Goal: Information Seeking & Learning: Check status

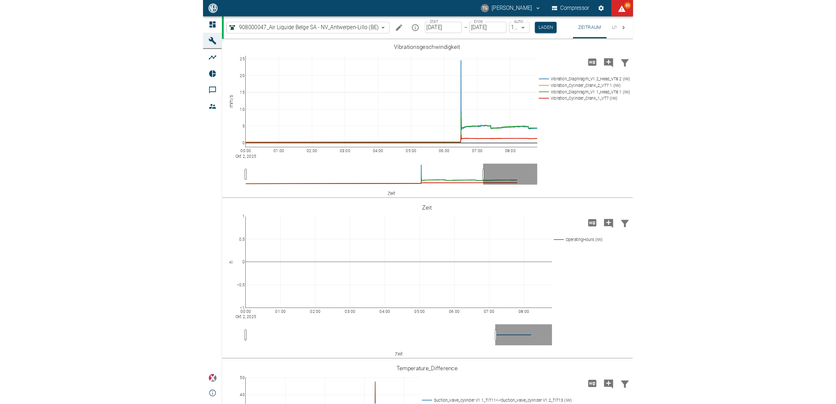
scroll to position [481, 0]
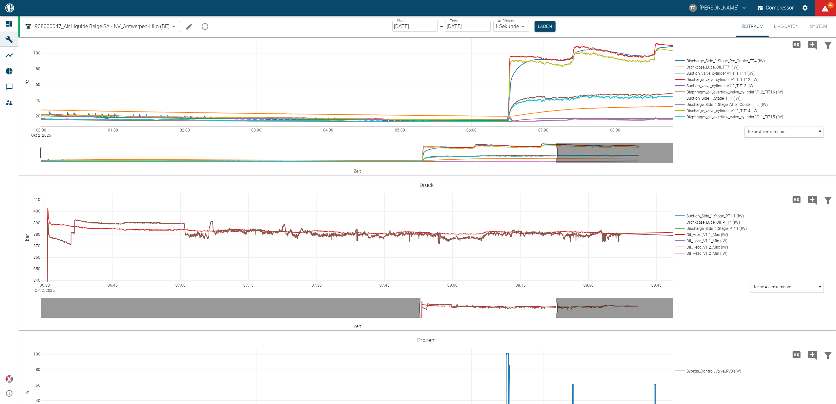
click at [415, 27] on button "Laden" at bounding box center [545, 26] width 21 height 11
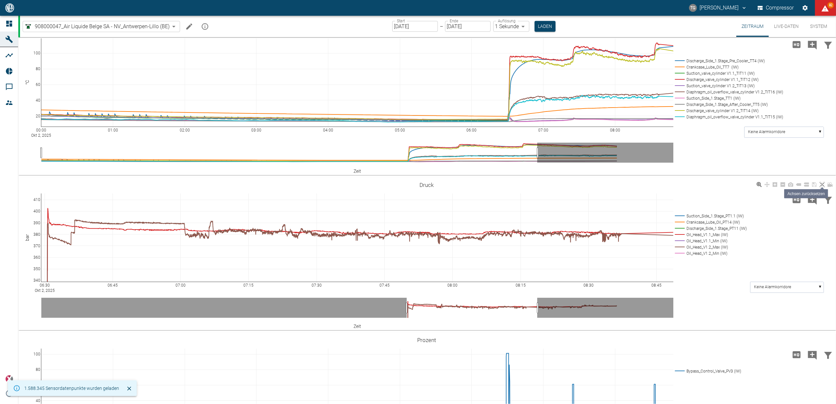
click at [415, 184] on icon at bounding box center [822, 184] width 5 height 5
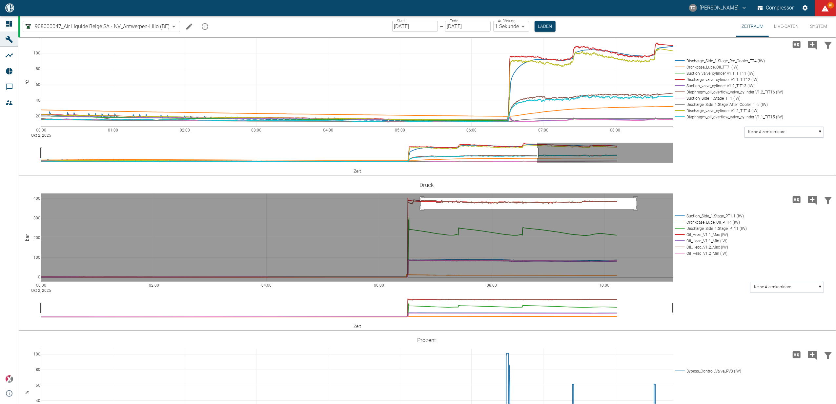
drag, startPoint x: 421, startPoint y: 198, endPoint x: 637, endPoint y: 209, distance: 215.8
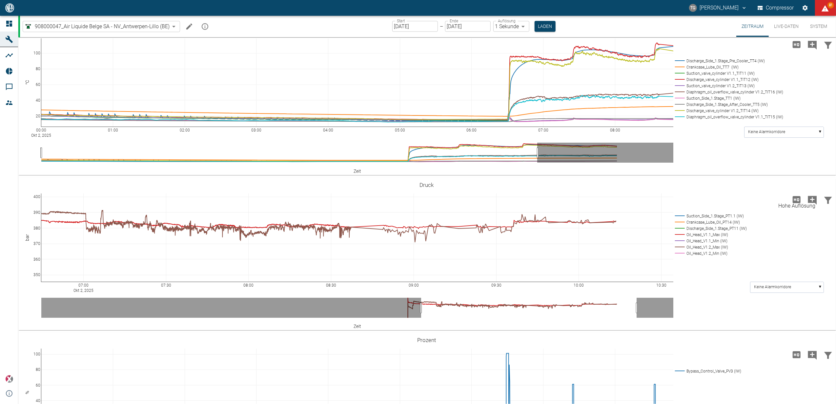
click at [415, 200] on icon "Hohe Auflösung" at bounding box center [797, 200] width 10 height 10
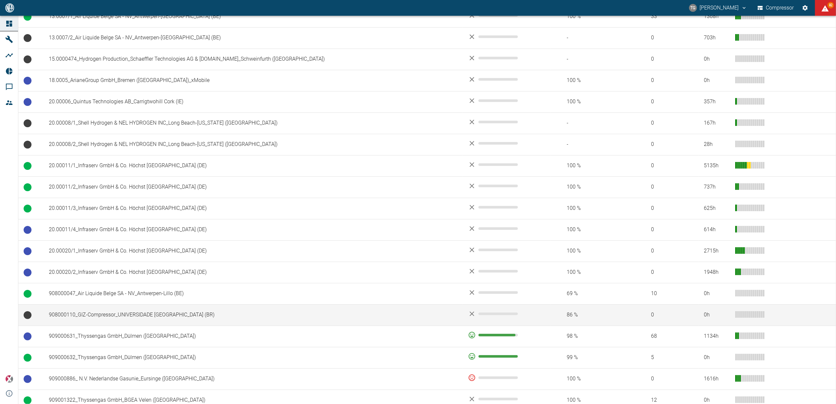
scroll to position [350, 0]
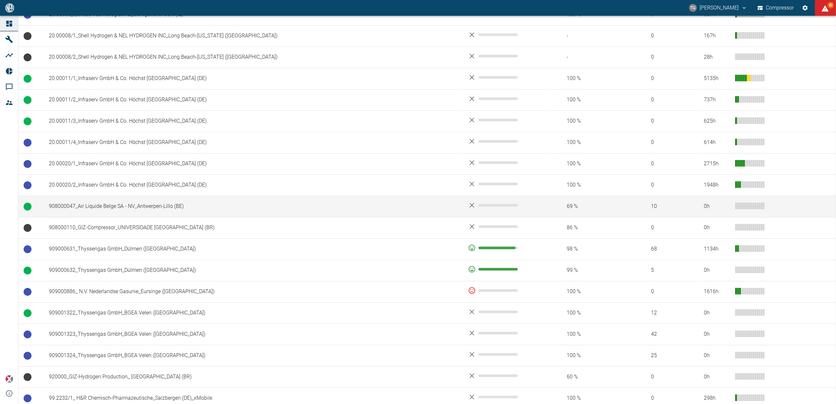
click at [130, 212] on td "908000047_Air Liquide Belge SA - NV_Antwerpen-Lillo (BE)" at bounding box center [253, 206] width 419 height 21
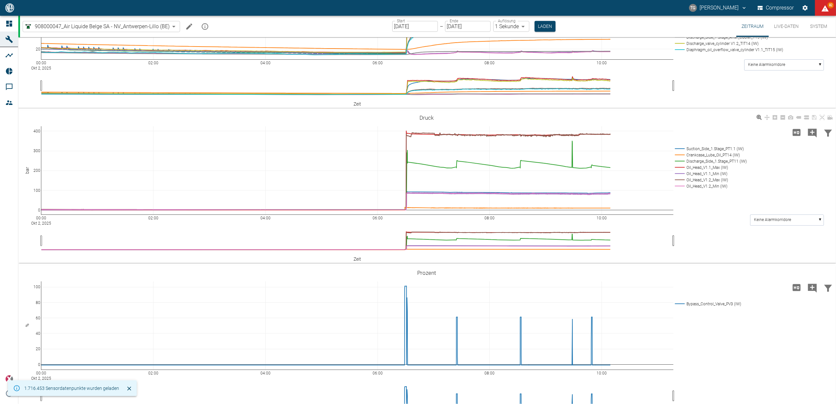
scroll to position [350, 0]
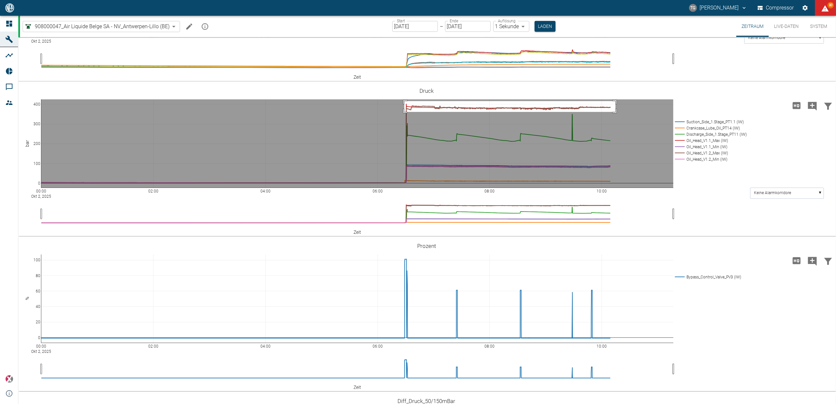
drag, startPoint x: 405, startPoint y: 171, endPoint x: 616, endPoint y: 182, distance: 211.6
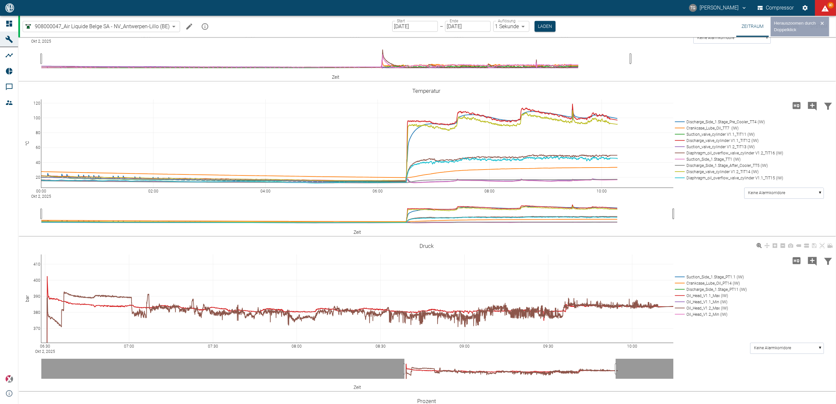
scroll to position [505, 0]
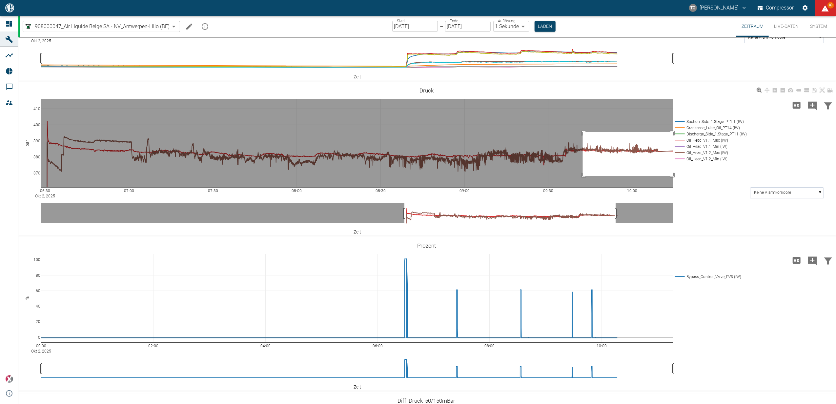
drag, startPoint x: 583, startPoint y: 202, endPoint x: 695, endPoint y: 266, distance: 128.7
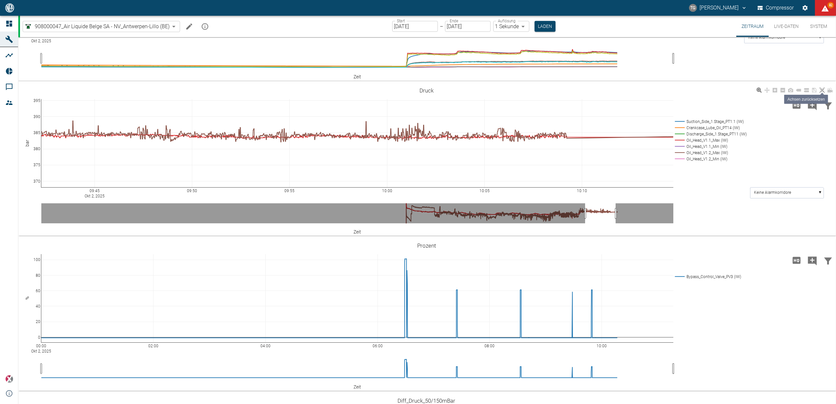
click at [824, 93] on icon at bounding box center [822, 90] width 5 height 5
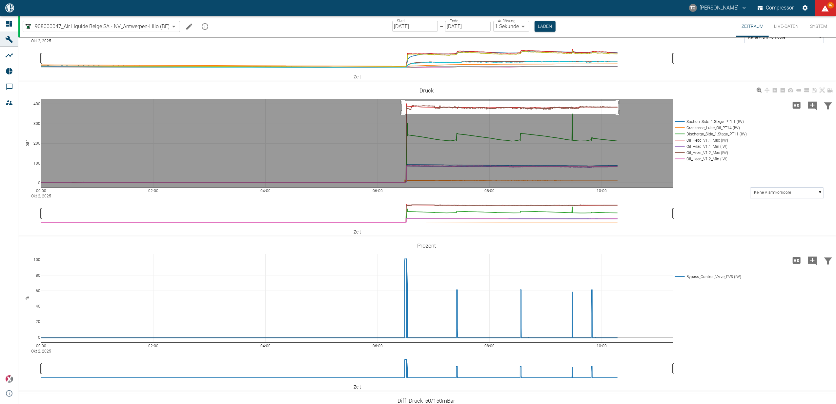
drag, startPoint x: 402, startPoint y: 171, endPoint x: 621, endPoint y: 184, distance: 218.9
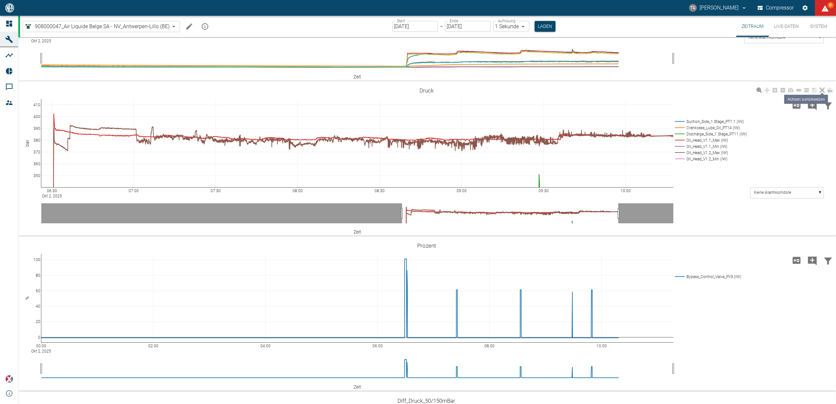
click at [822, 93] on icon at bounding box center [822, 90] width 5 height 5
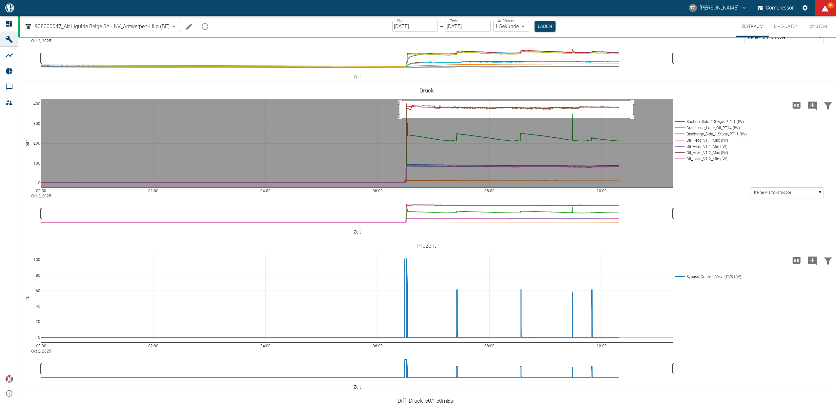
drag, startPoint x: 400, startPoint y: 171, endPoint x: 633, endPoint y: 188, distance: 234.2
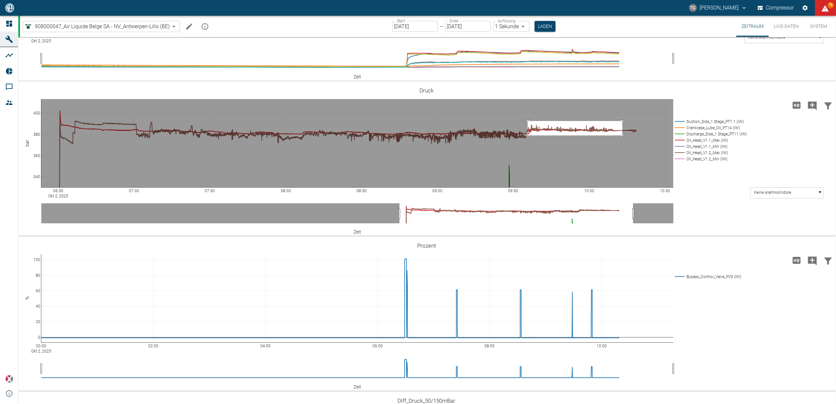
drag, startPoint x: 528, startPoint y: 191, endPoint x: 623, endPoint y: 205, distance: 95.9
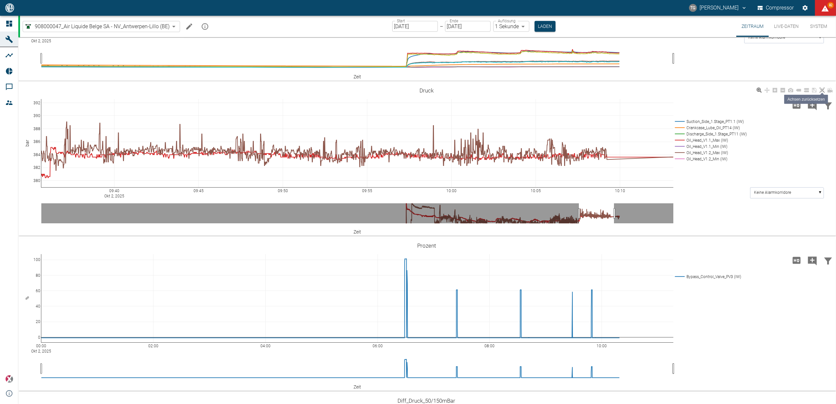
click at [823, 93] on icon at bounding box center [822, 90] width 5 height 5
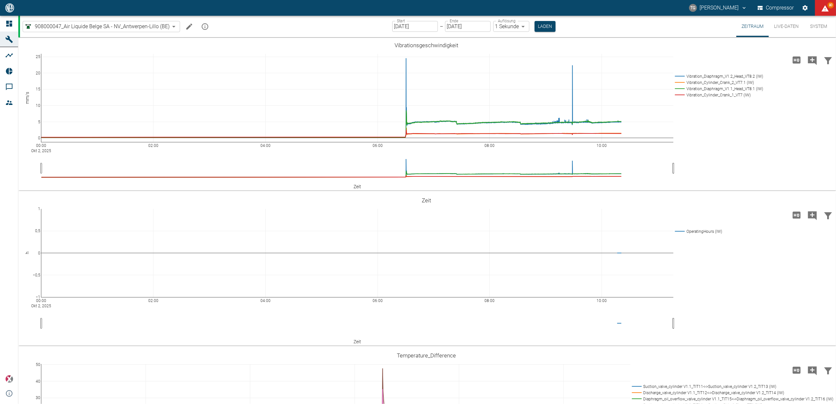
scroll to position [505, 0]
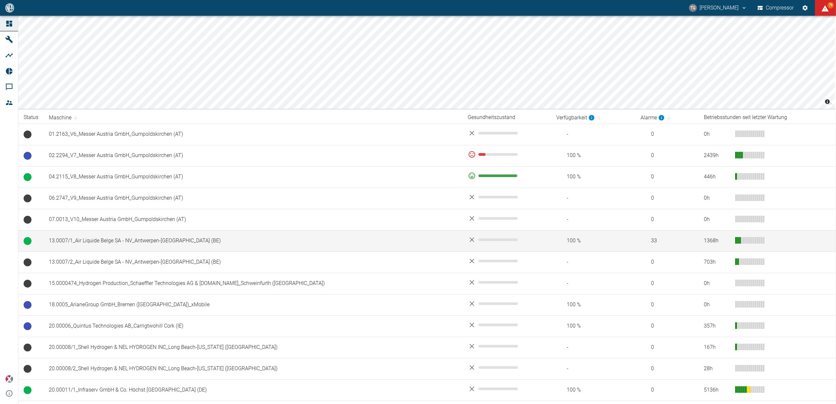
scroll to position [87, 0]
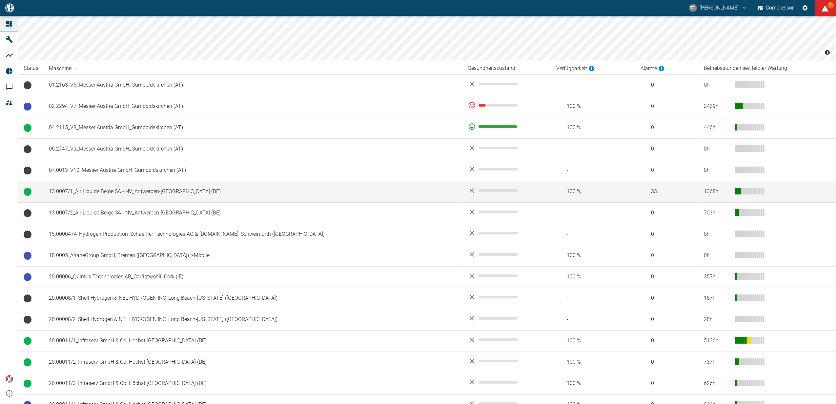
click at [56, 192] on td "13.0007/1_Air Liquide Belge SA - NV_Antwerpen-Lillo (BE)" at bounding box center [253, 191] width 419 height 21
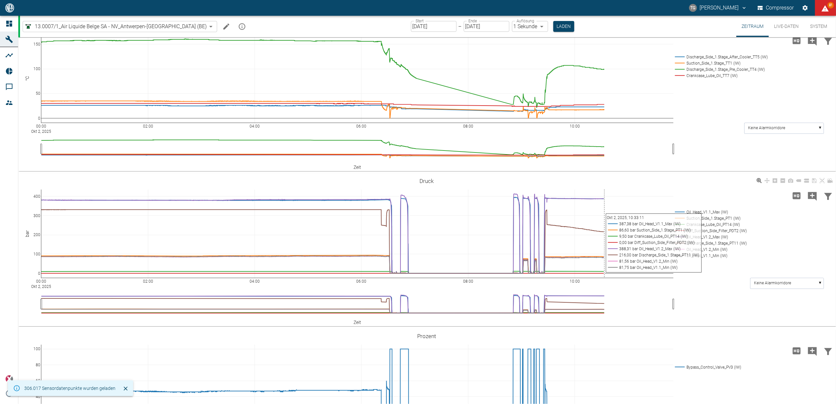
scroll to position [175, 0]
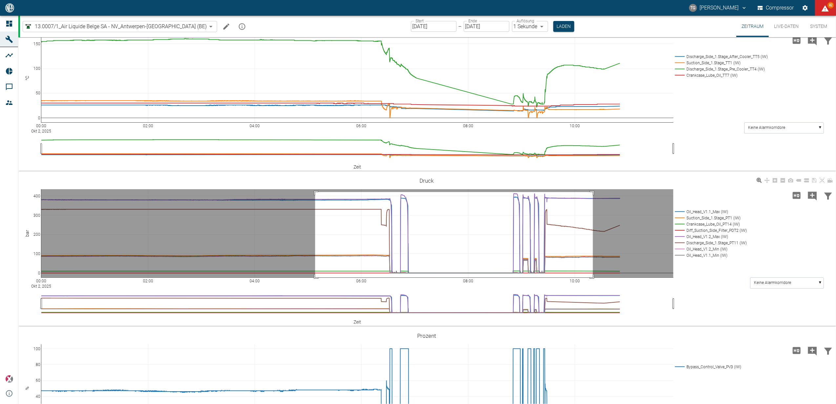
drag, startPoint x: 315, startPoint y: 192, endPoint x: 594, endPoint y: 280, distance: 292.6
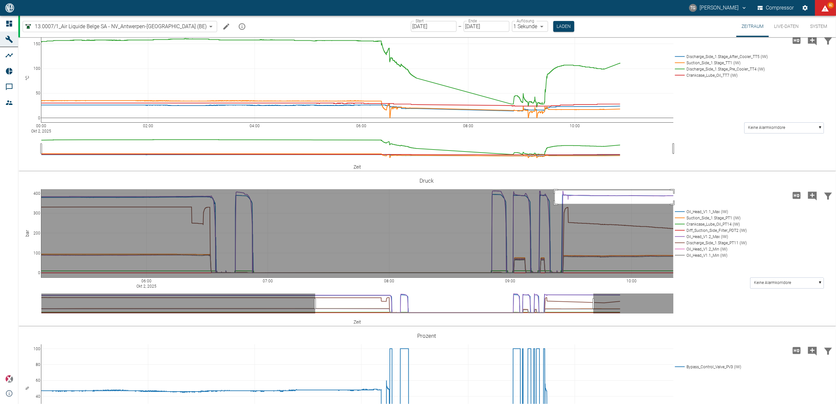
drag, startPoint x: 555, startPoint y: 190, endPoint x: 677, endPoint y: 204, distance: 122.8
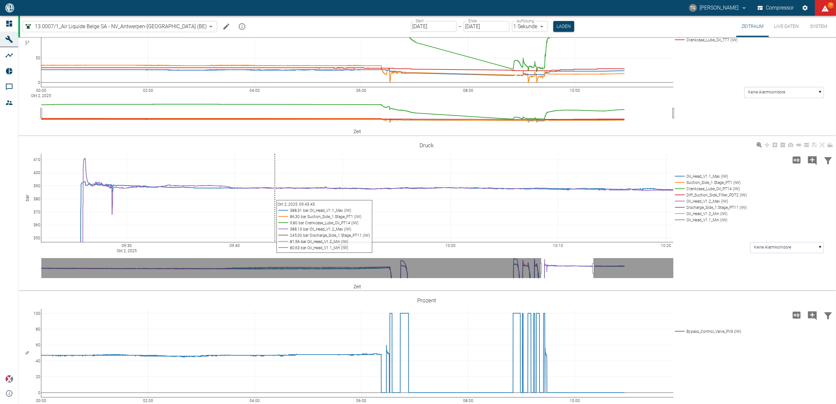
scroll to position [254, 0]
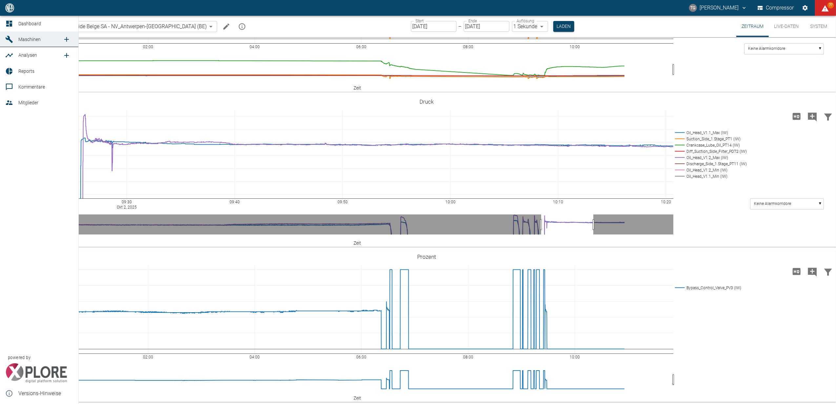
click at [10, 22] on icon at bounding box center [9, 24] width 6 height 6
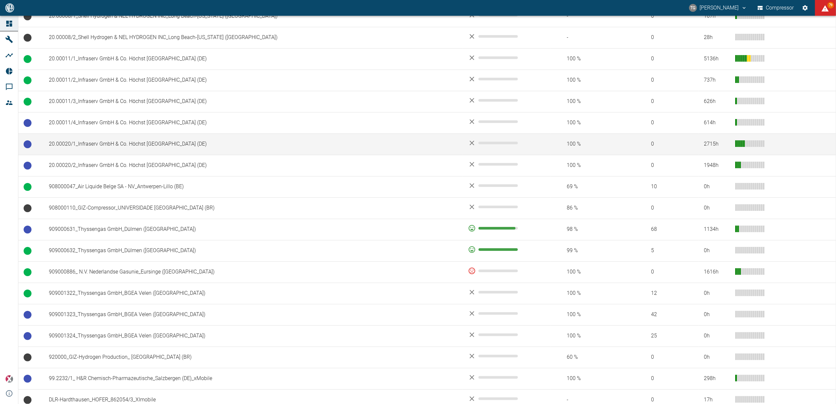
scroll to position [394, 0]
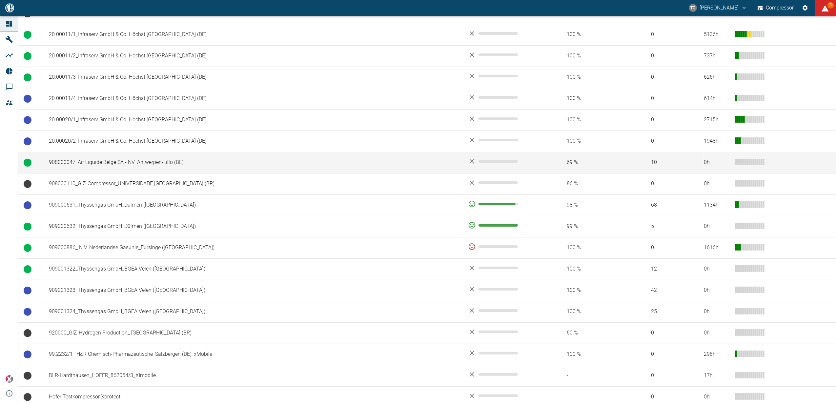
click at [83, 164] on td "908000047_Air Liquide Belge SA - NV_Antwerpen-Lillo (BE)" at bounding box center [253, 162] width 419 height 21
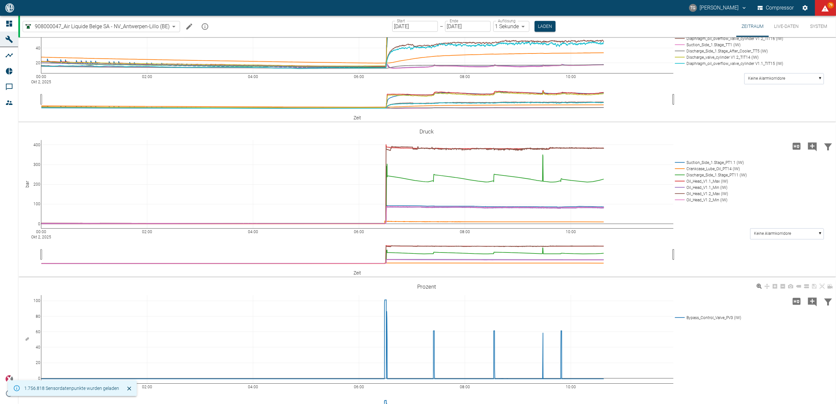
scroll to position [350, 0]
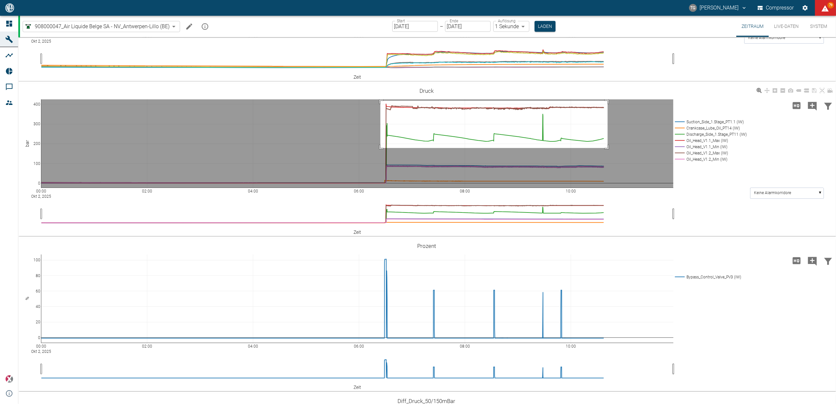
drag, startPoint x: 381, startPoint y: 171, endPoint x: 618, endPoint y: 224, distance: 243.6
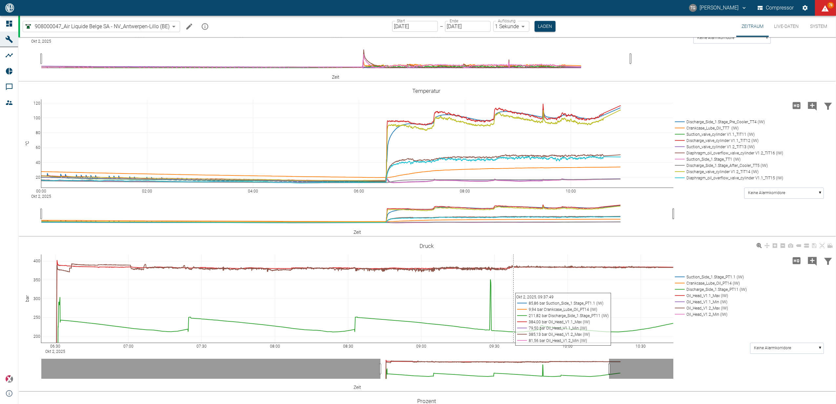
scroll to position [505, 0]
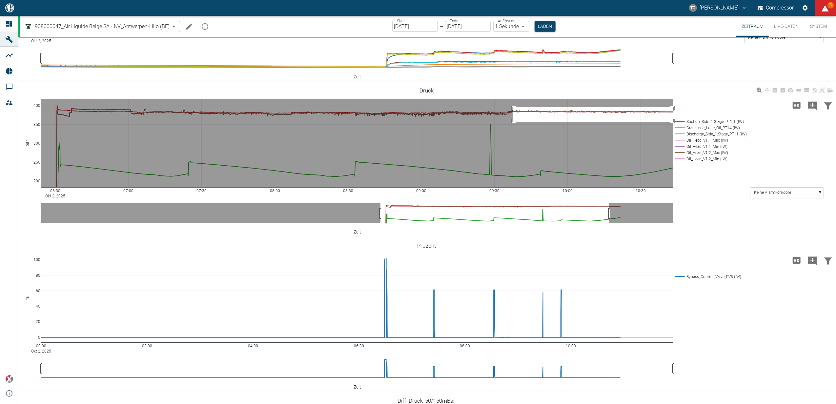
drag, startPoint x: 513, startPoint y: 177, endPoint x: 679, endPoint y: 191, distance: 166.6
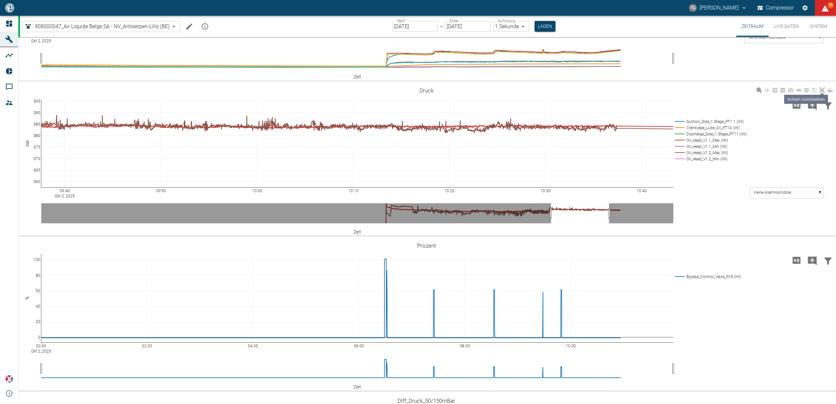
click at [415, 93] on icon at bounding box center [822, 90] width 5 height 5
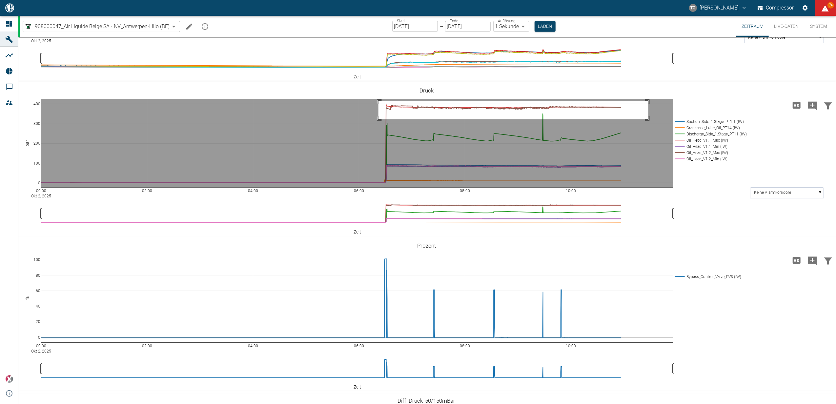
drag, startPoint x: 379, startPoint y: 171, endPoint x: 649, endPoint y: 189, distance: 270.7
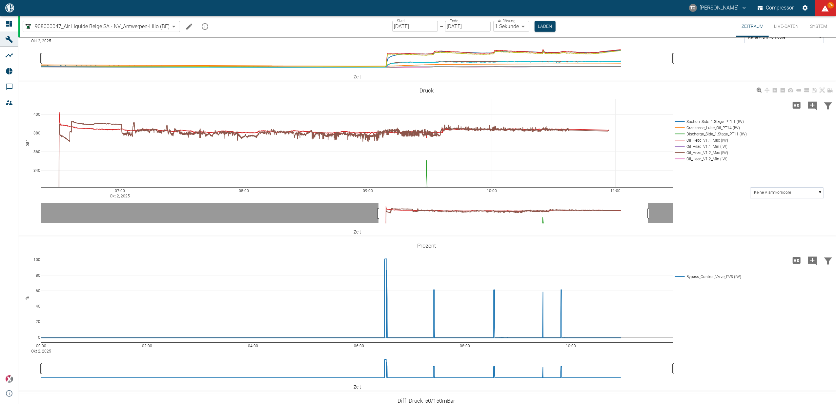
drag, startPoint x: 681, startPoint y: 247, endPoint x: 557, endPoint y: 188, distance: 137.5
click at [415, 234] on div "07:00 Okt 2, 2025 08:00 09:00 10:00 11:00 340 360 380 400 Suction_Side_1.Stage_…" at bounding box center [426, 160] width 817 height 148
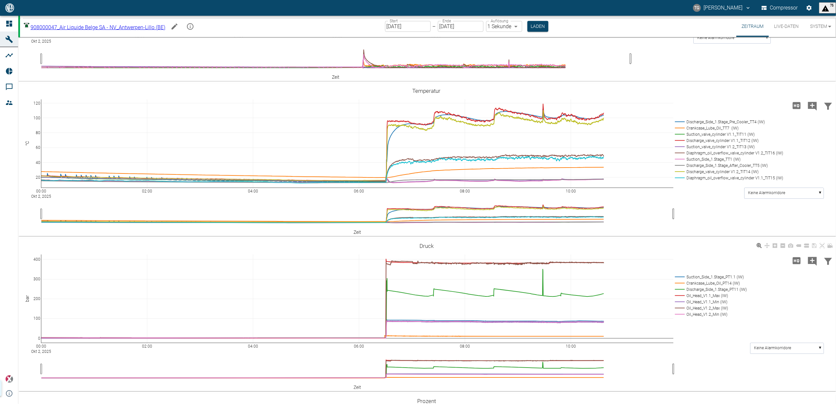
scroll to position [394, 0]
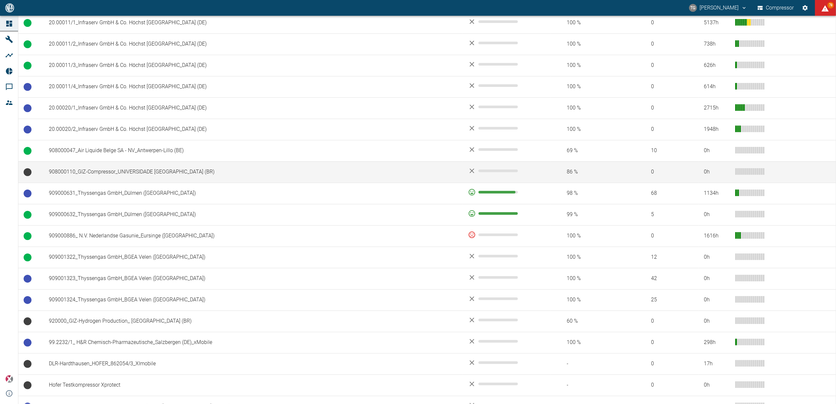
scroll to position [399, 0]
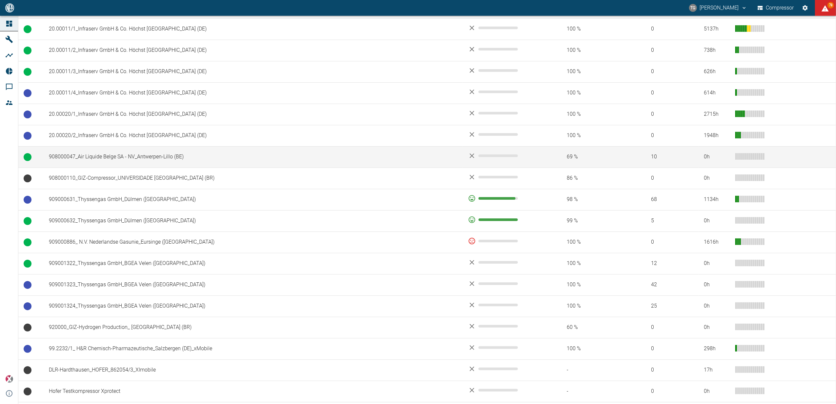
click at [112, 162] on td "908000047_Air Liquide Belge SA - NV_Antwerpen-Lillo (BE)" at bounding box center [253, 156] width 419 height 21
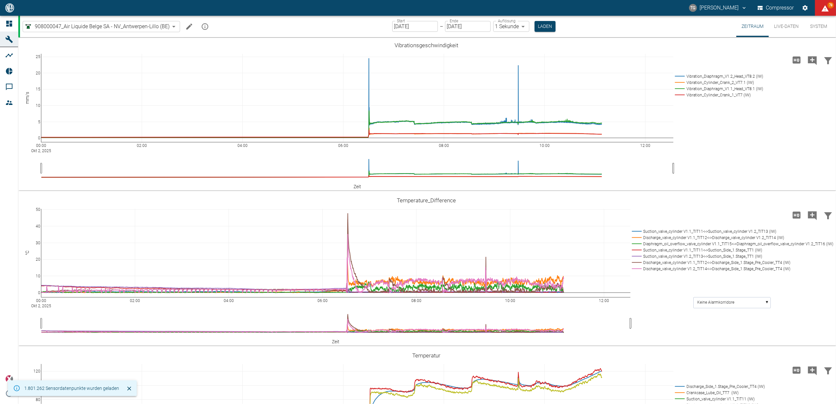
scroll to position [350, 0]
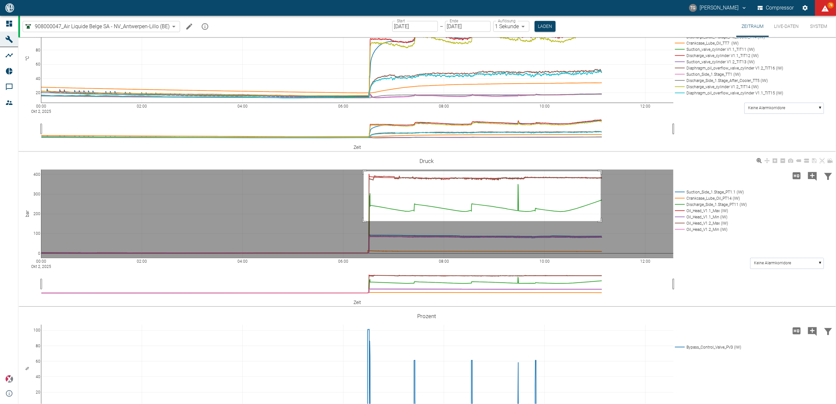
drag, startPoint x: 364, startPoint y: 171, endPoint x: 605, endPoint y: 219, distance: 246.1
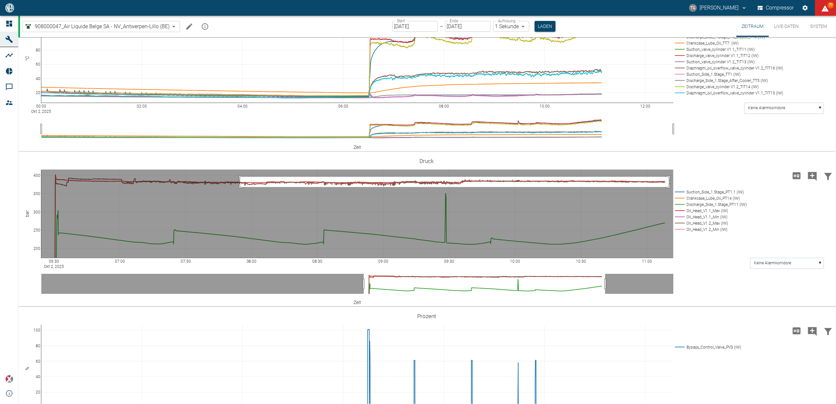
drag, startPoint x: 240, startPoint y: 177, endPoint x: 669, endPoint y: 187, distance: 429.3
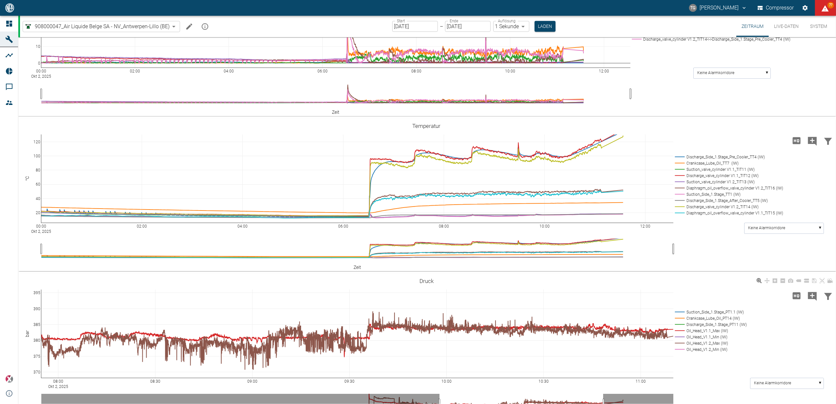
scroll to position [505, 0]
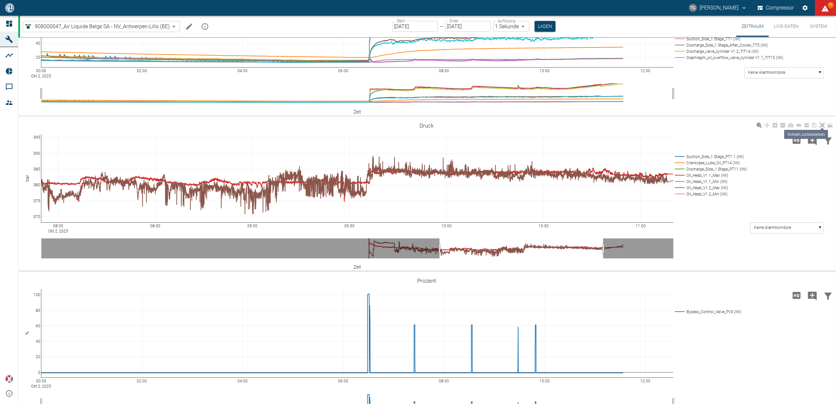
click at [822, 128] on icon at bounding box center [822, 125] width 5 height 5
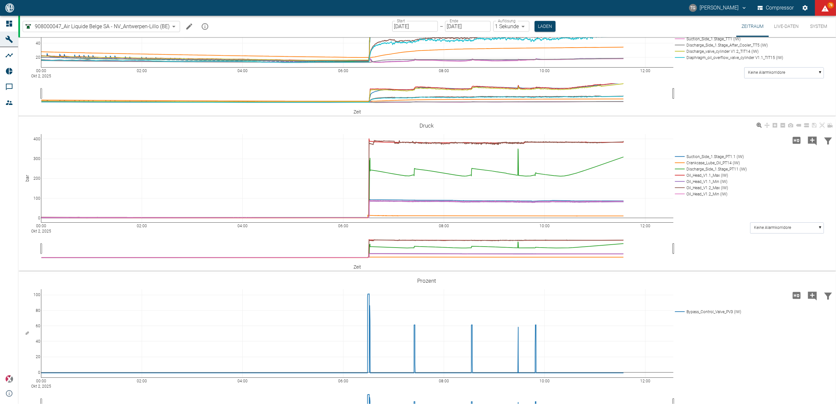
click at [719, 269] on div "00:00 Okt 2, 2025 02:00 04:00 06:00 08:00 10:00 12:00 0 100 200 300 400 Suction…" at bounding box center [426, 195] width 817 height 148
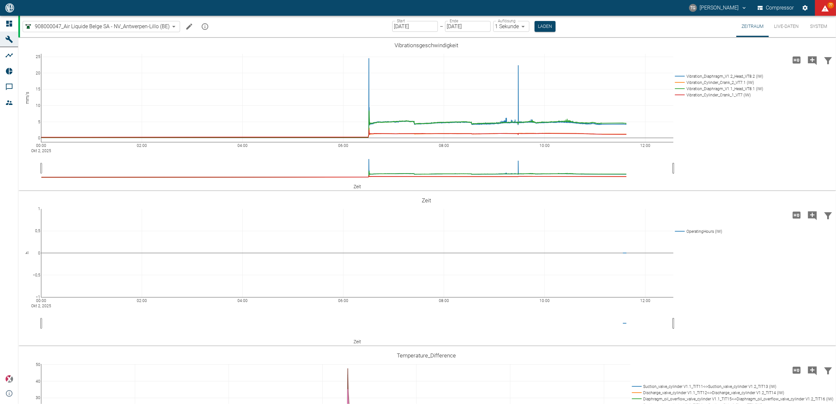
scroll to position [505, 0]
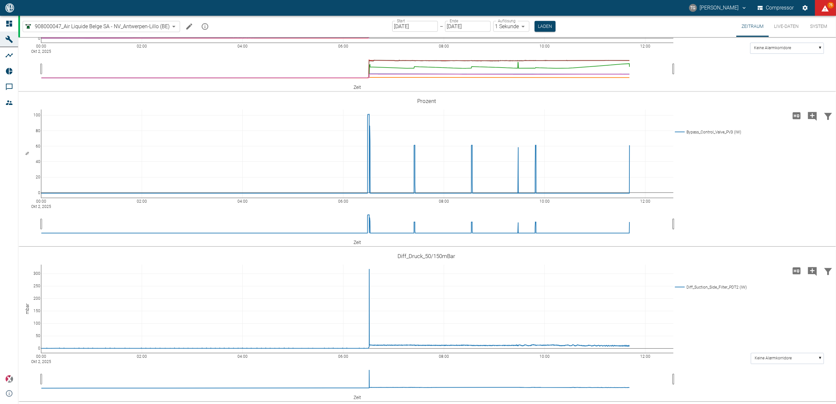
scroll to position [719, 0]
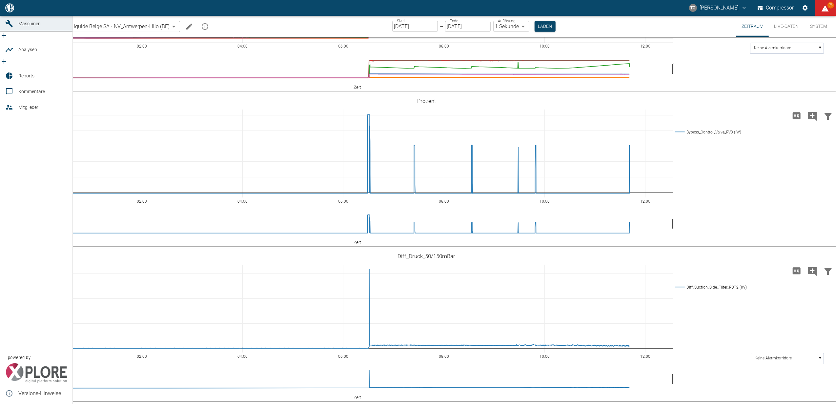
click at [20, 89] on span "Kommentare" at bounding box center [31, 91] width 27 height 5
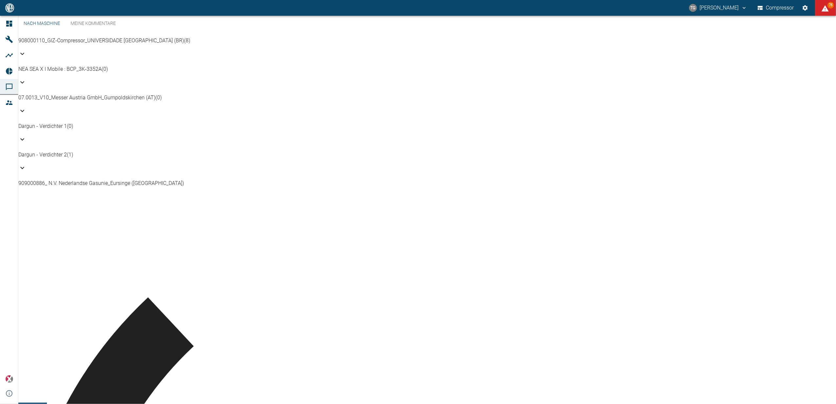
scroll to position [306, 0]
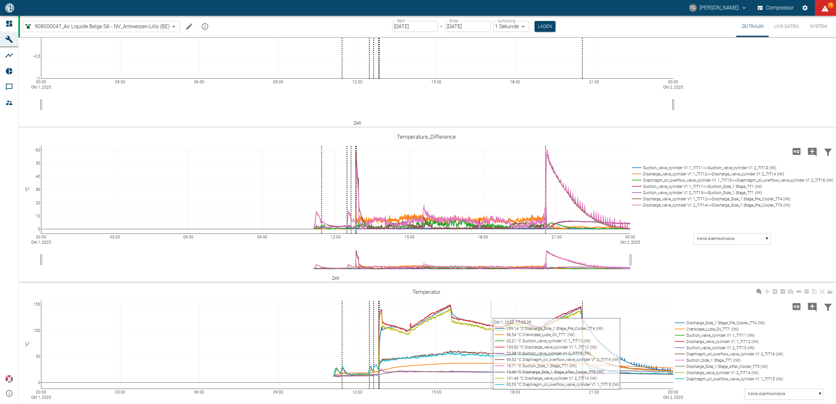
scroll to position [306, 0]
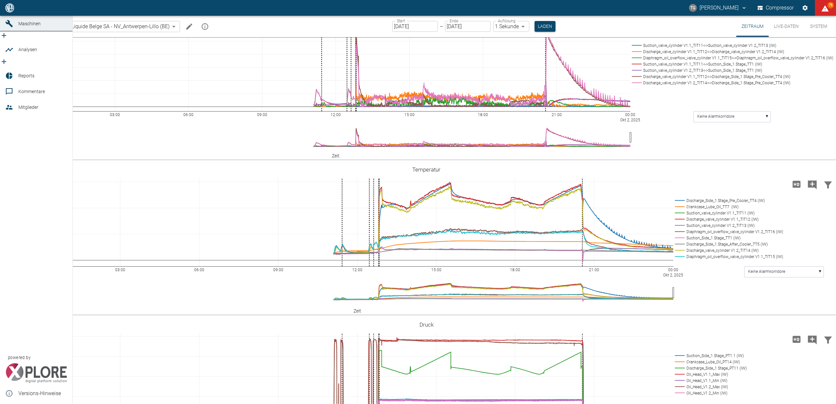
click at [20, 89] on span "Kommentare" at bounding box center [31, 91] width 27 height 5
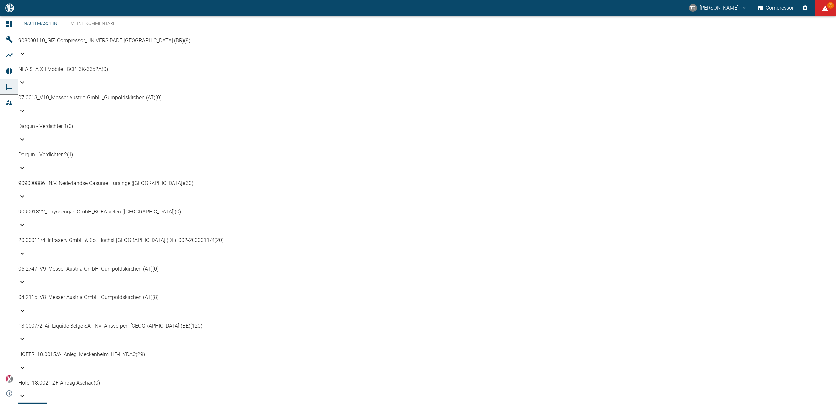
scroll to position [306, 0]
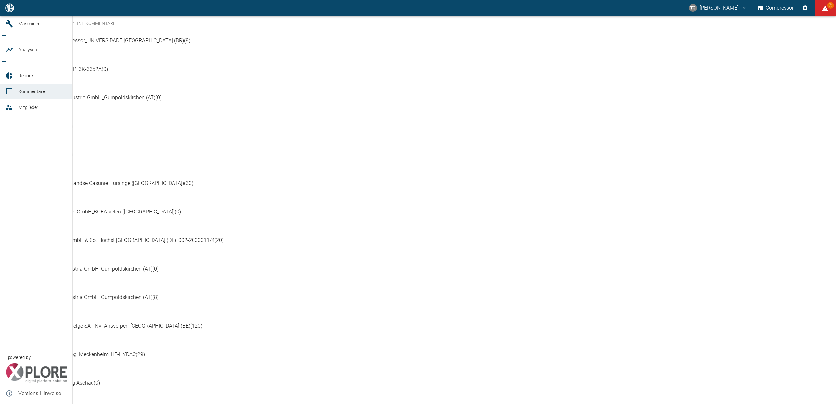
drag, startPoint x: 8, startPoint y: 19, endPoint x: 10, endPoint y: 23, distance: 3.8
click at [8, 16] on link "Dashboard" at bounding box center [36, 8] width 73 height 16
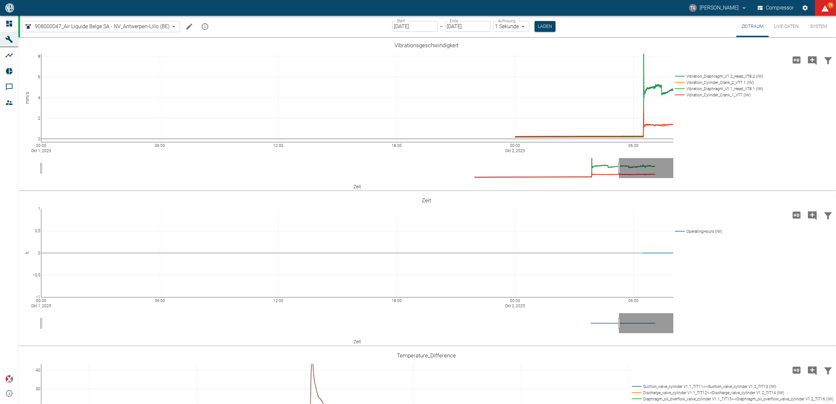
scroll to position [501, 0]
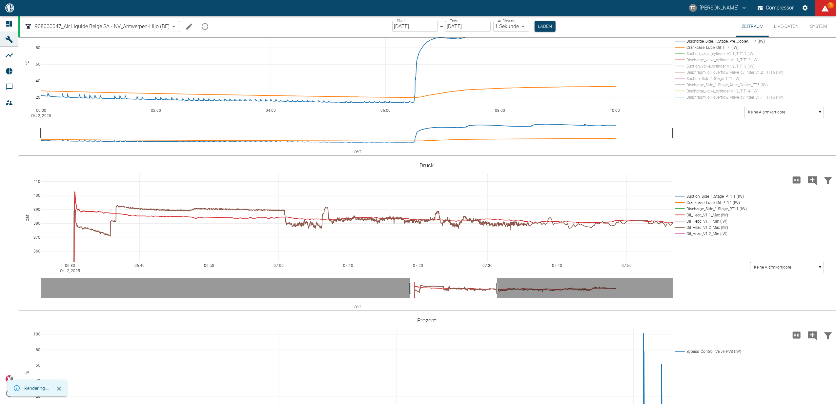
drag, startPoint x: 536, startPoint y: 27, endPoint x: 591, endPoint y: 93, distance: 85.3
click at [536, 27] on button "Laden" at bounding box center [545, 26] width 21 height 11
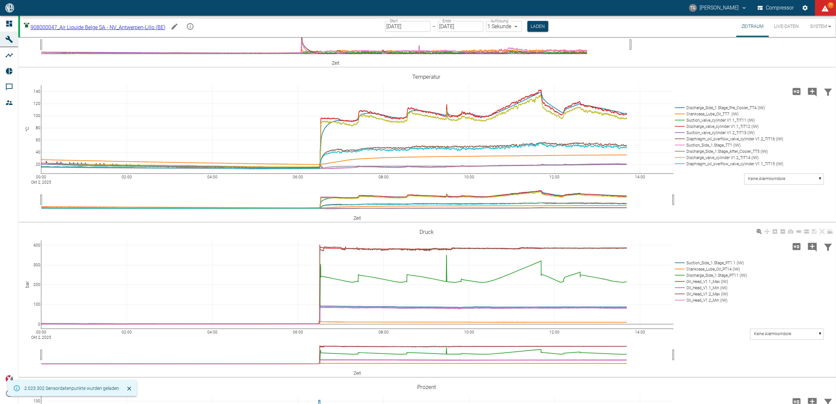
scroll to position [437, 0]
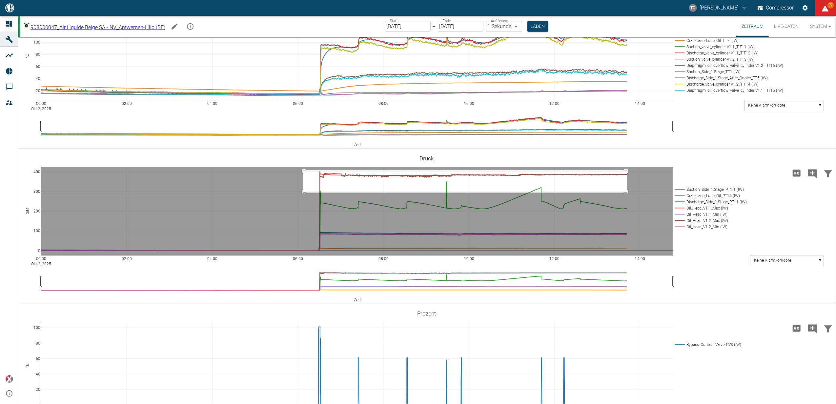
drag, startPoint x: 627, startPoint y: 240, endPoint x: 303, endPoint y: 262, distance: 324.9
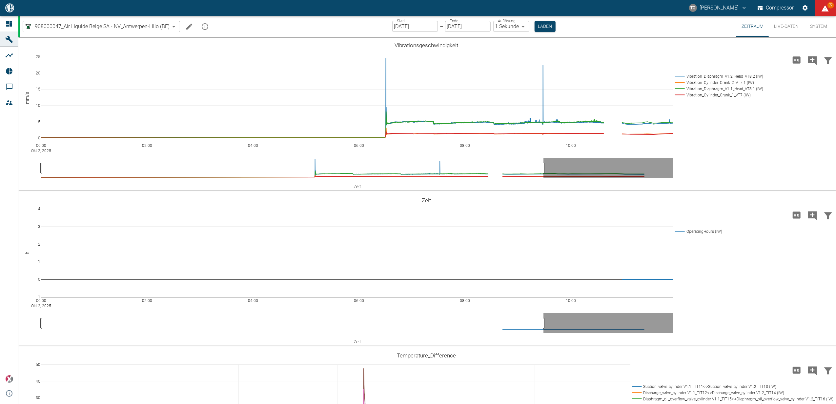
scroll to position [394, 0]
